Goal: Task Accomplishment & Management: Manage account settings

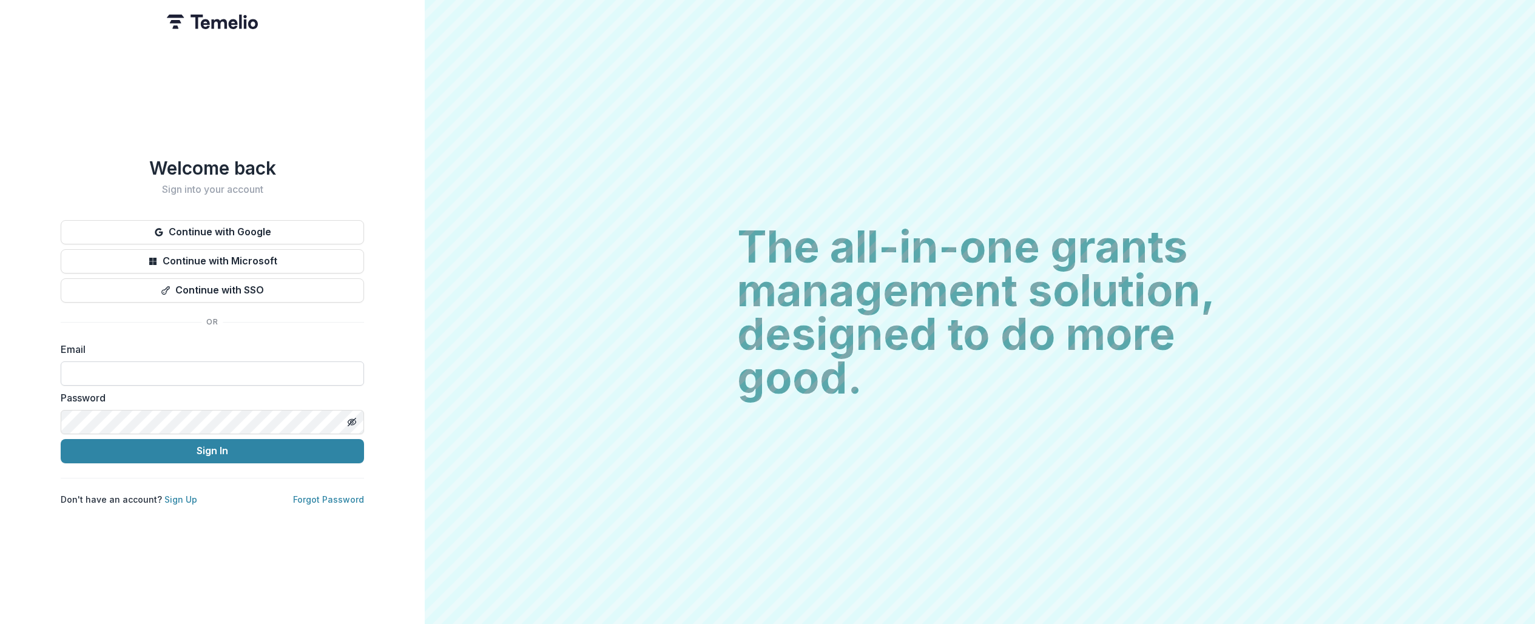
click at [157, 364] on input at bounding box center [212, 374] width 303 height 24
type input "**********"
click at [185, 441] on button "Sign In" at bounding box center [212, 451] width 303 height 24
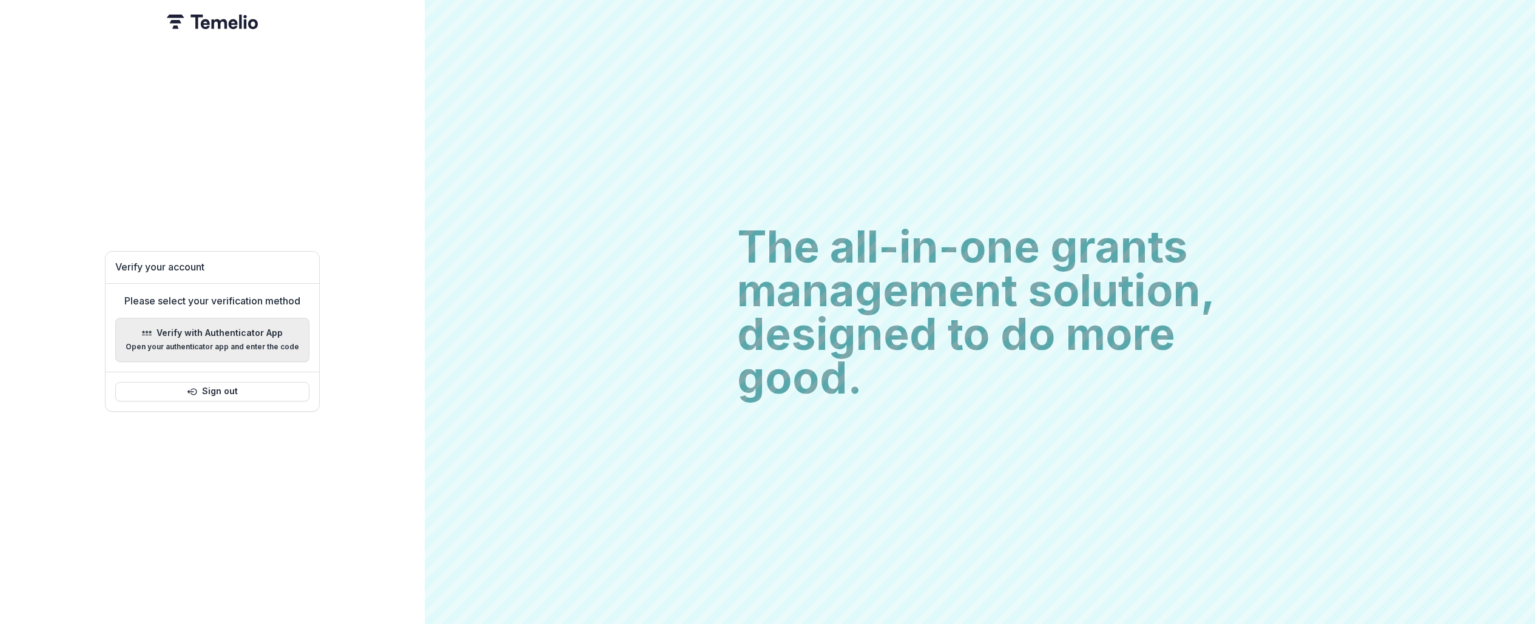
click at [235, 332] on p "Verify with Authenticator App" at bounding box center [220, 333] width 126 height 10
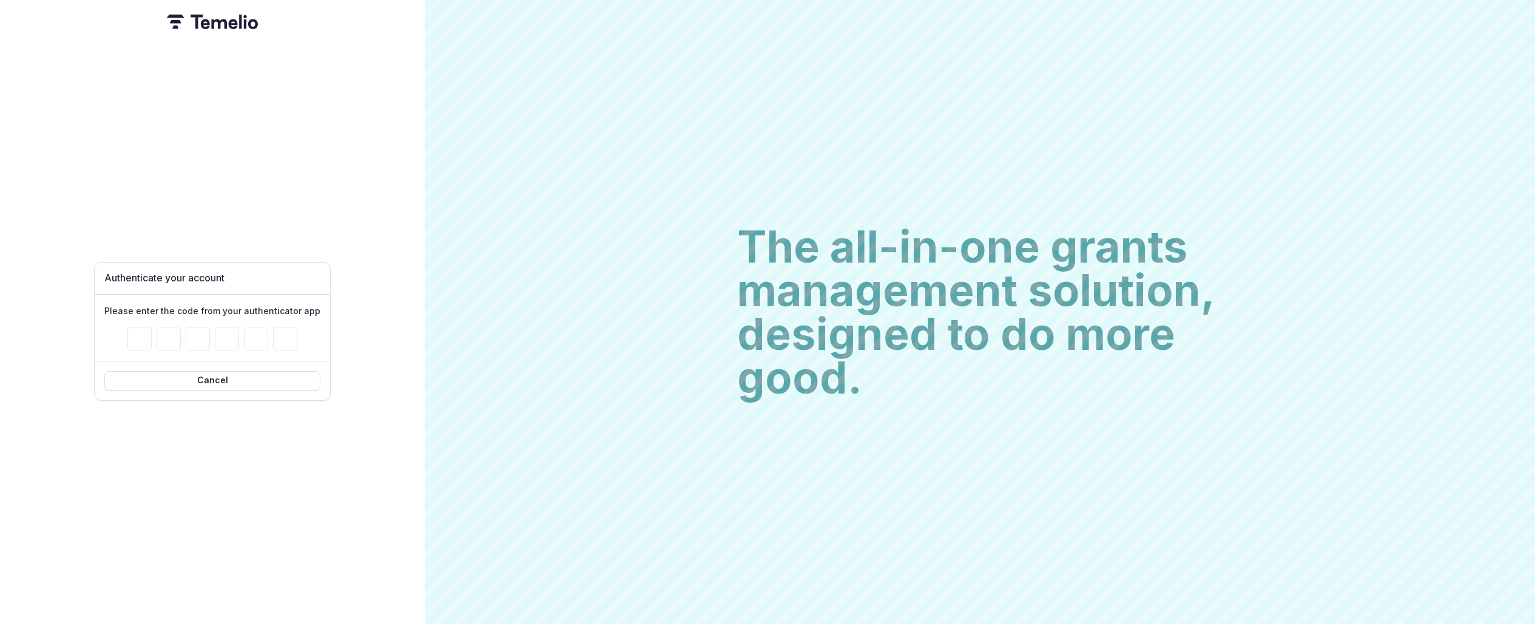
type input "*"
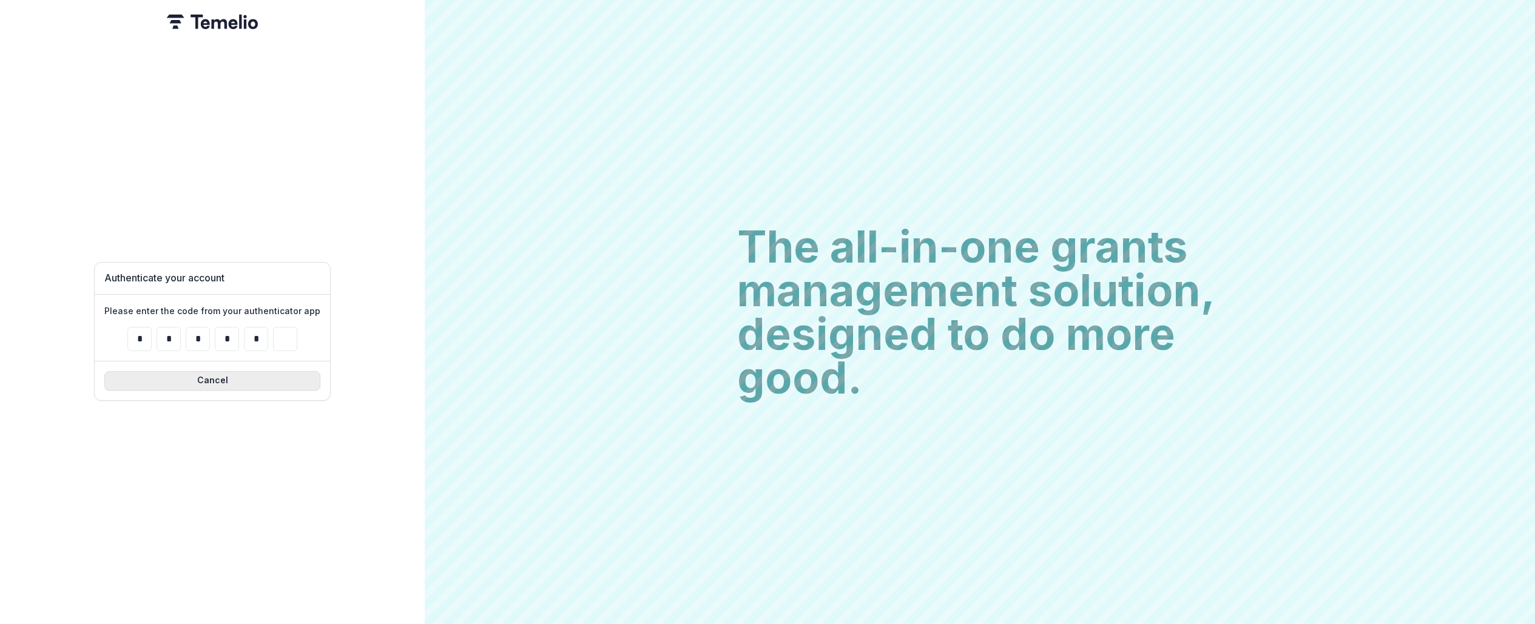
type input "*"
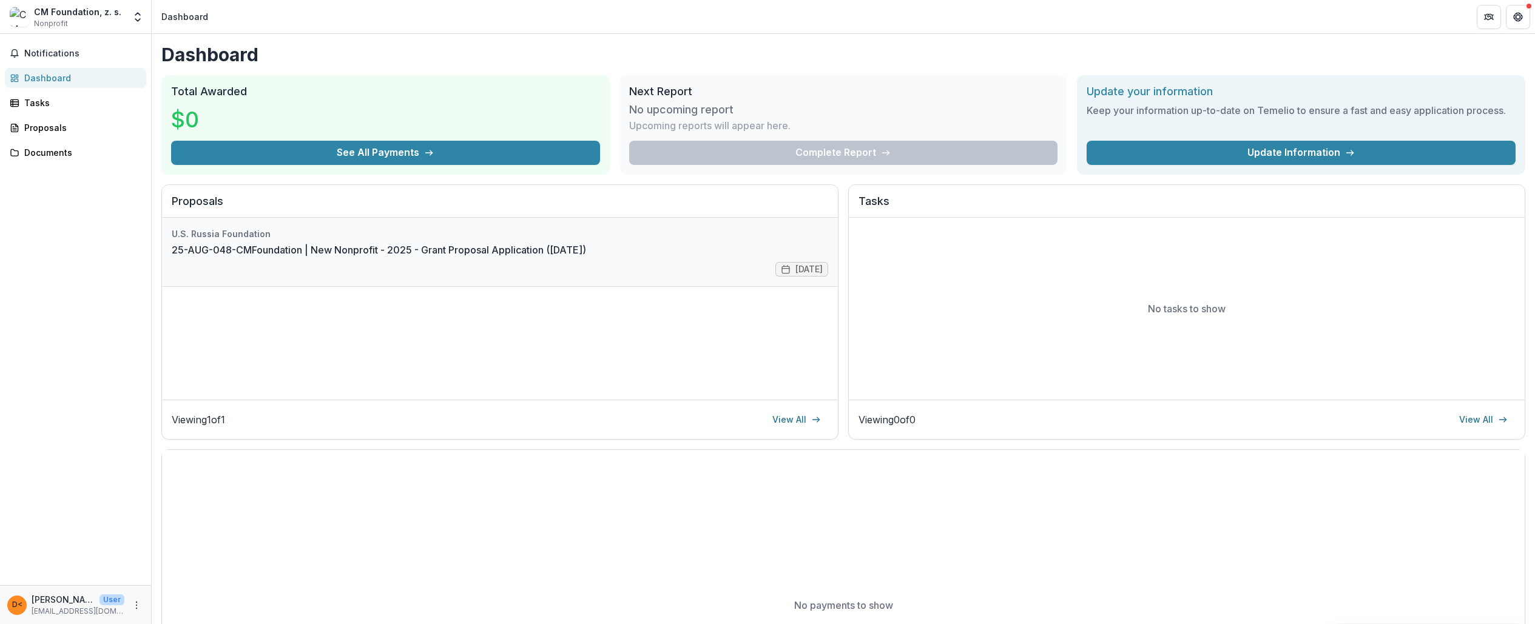
click at [372, 255] on link "25-AUG-048-CMFoundation | New Nonprofit - 2025 - Grant Proposal Application ([D…" at bounding box center [379, 250] width 414 height 15
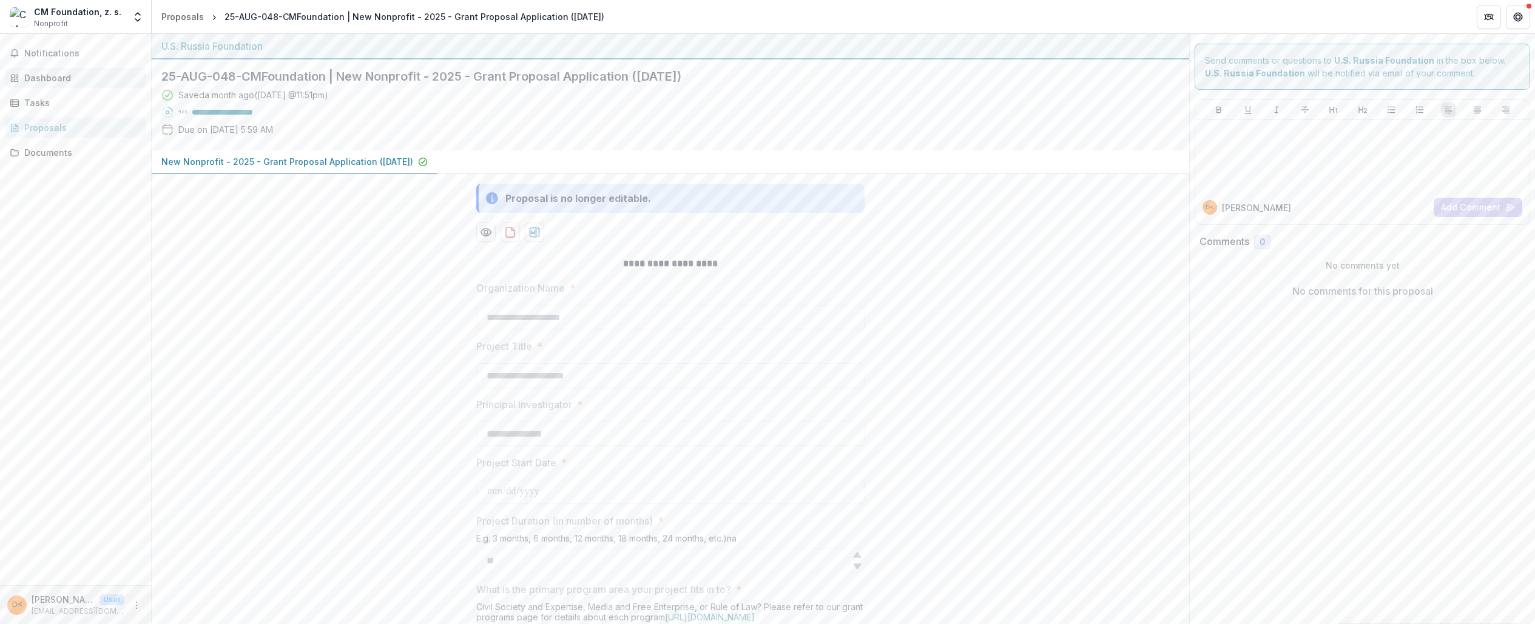
click at [38, 70] on link "Dashboard" at bounding box center [75, 78] width 141 height 20
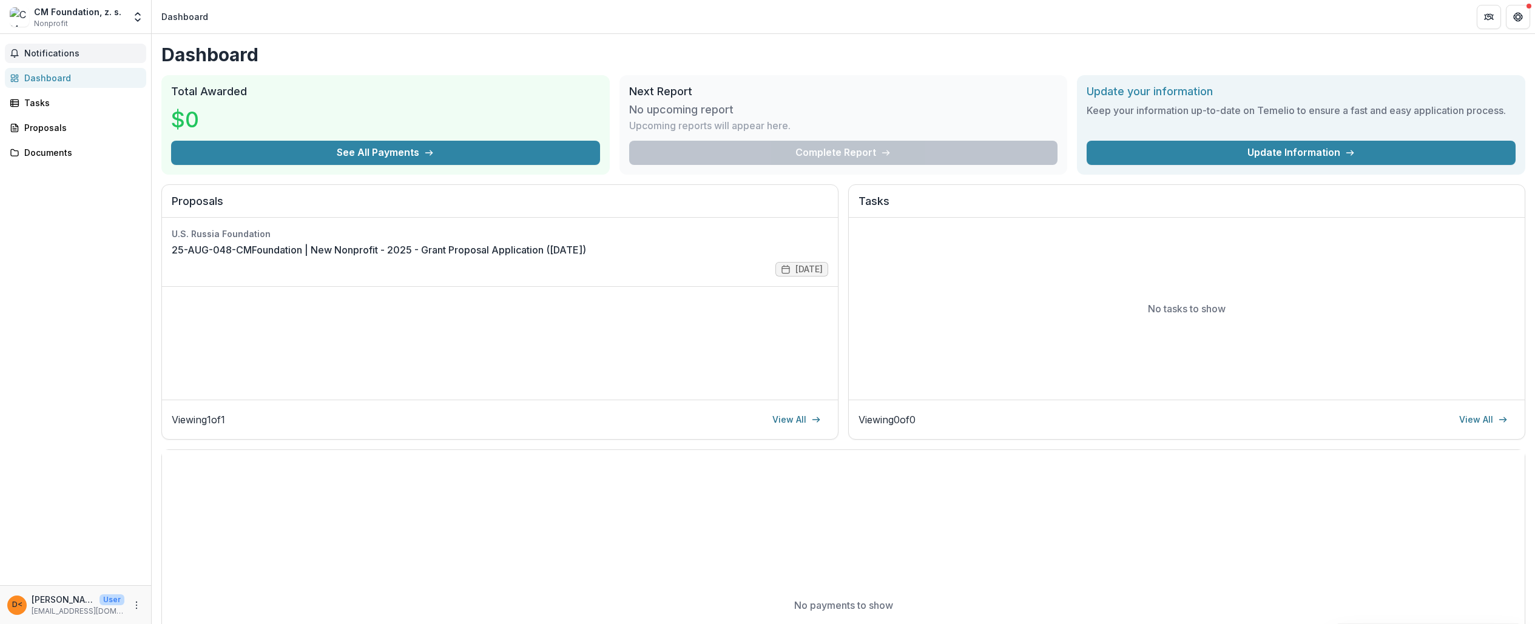
click at [30, 52] on span "Notifications" at bounding box center [82, 54] width 117 height 10
click at [31, 104] on div "Tasks" at bounding box center [80, 102] width 112 height 13
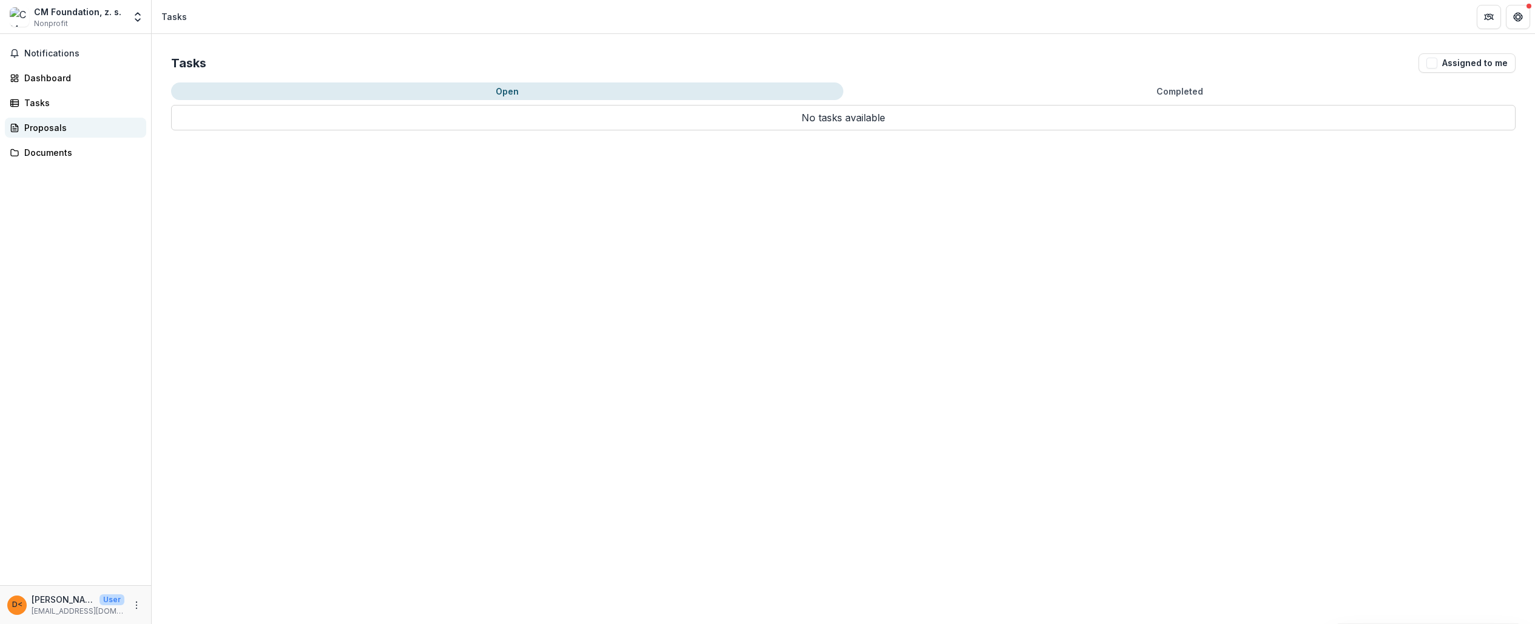
click at [35, 129] on div "Proposals" at bounding box center [80, 127] width 112 height 13
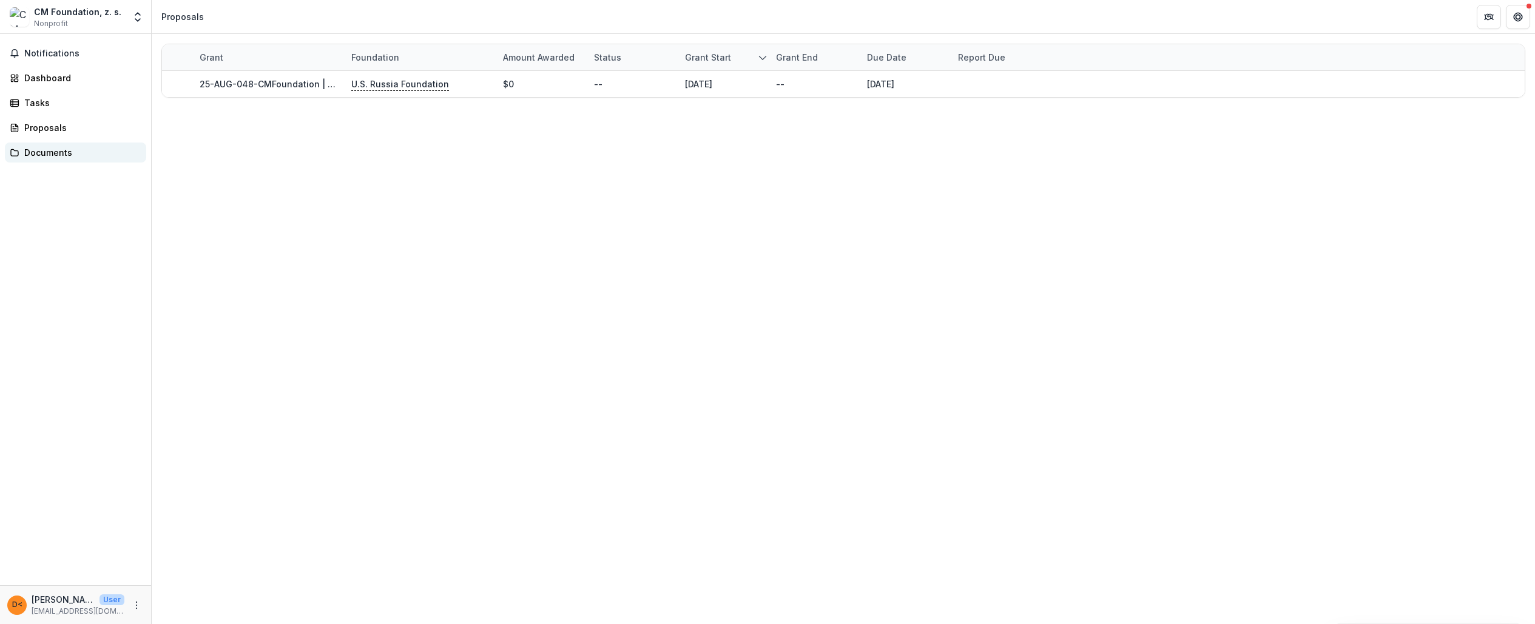
click at [38, 153] on div "Documents" at bounding box center [80, 152] width 112 height 13
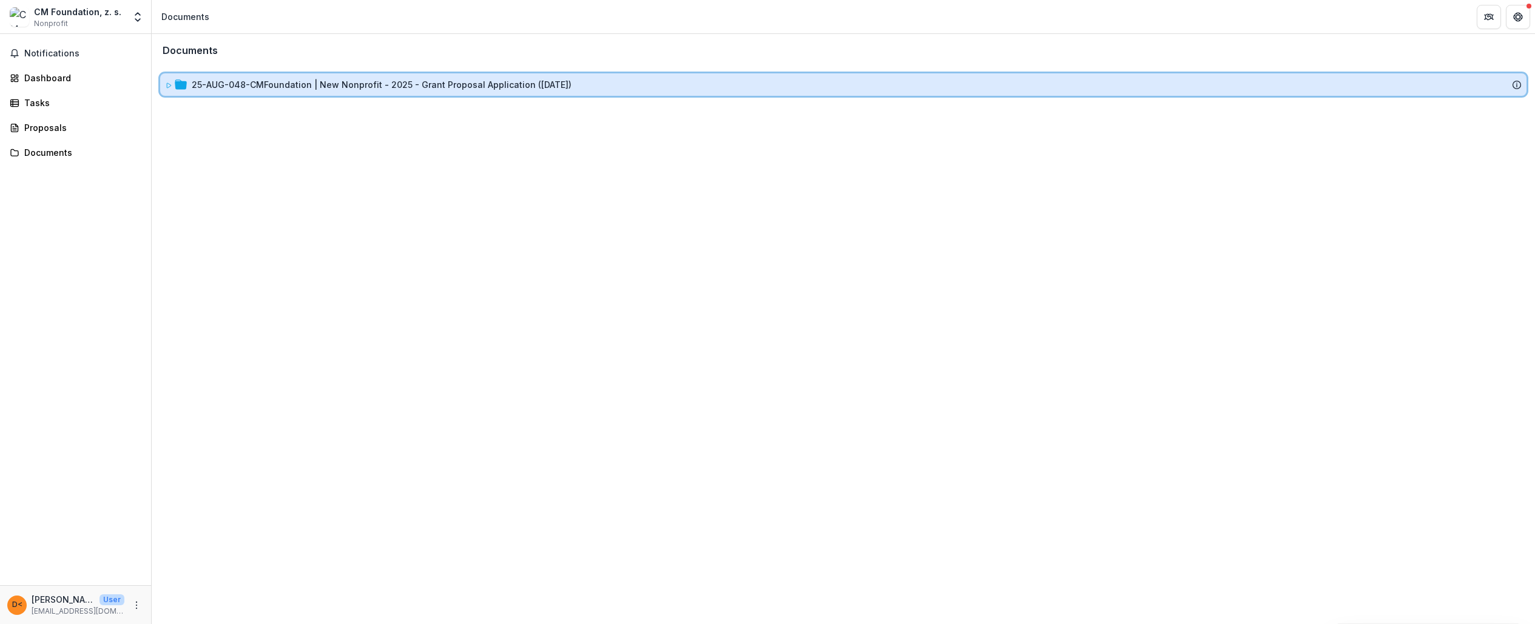
click at [166, 89] on icon at bounding box center [168, 85] width 7 height 7
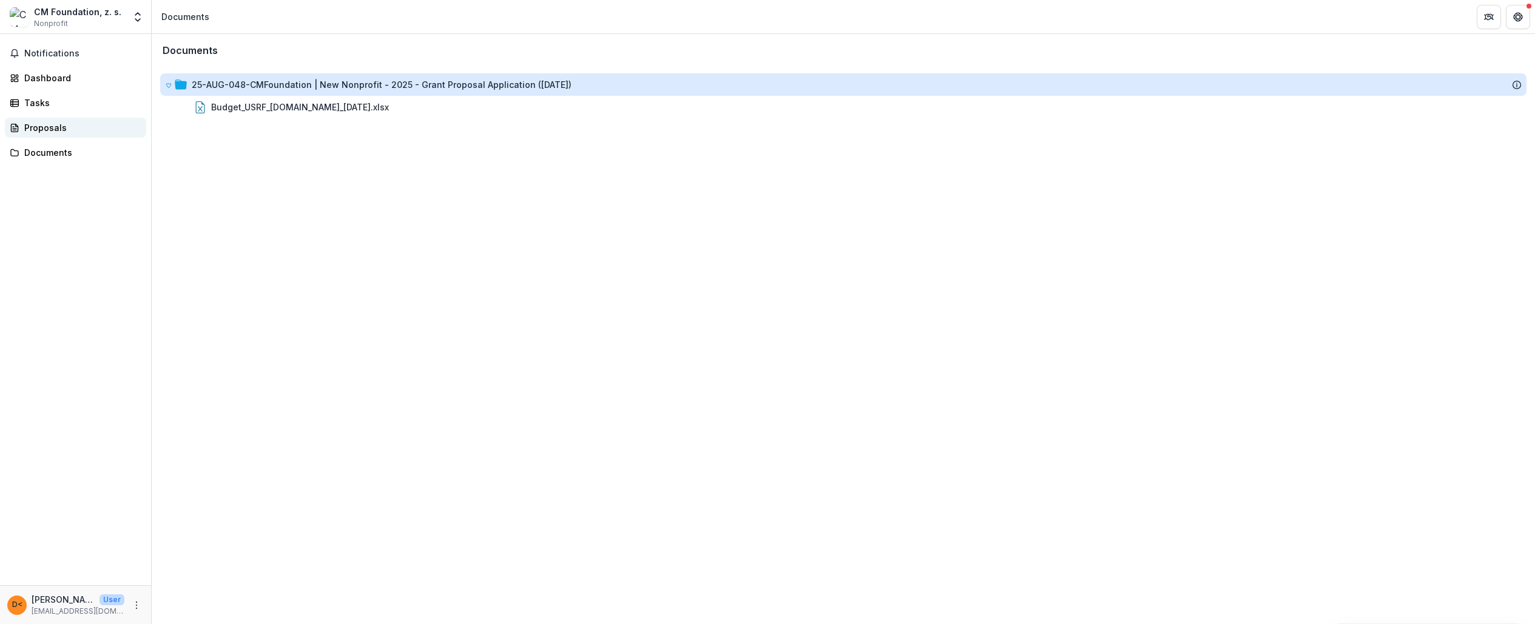
click at [32, 134] on link "Proposals" at bounding box center [75, 128] width 141 height 20
